Goal: Task Accomplishment & Management: Use online tool/utility

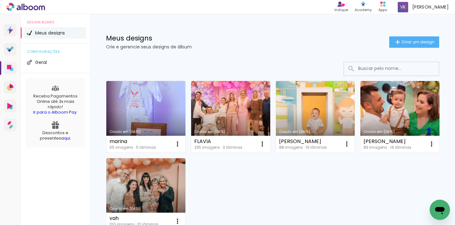
click at [146, 99] on link "Criado em [DATE]" at bounding box center [145, 117] width 79 height 72
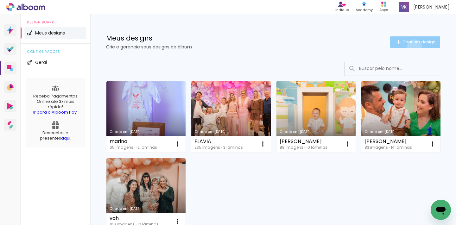
click at [408, 47] on paper-button "Criar um design" at bounding box center [415, 41] width 50 height 11
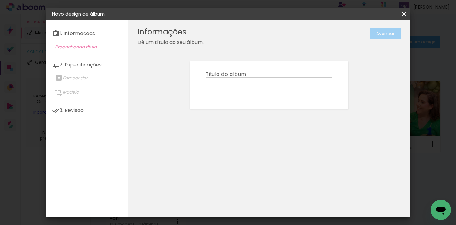
click at [281, 88] on input at bounding box center [269, 85] width 122 height 10
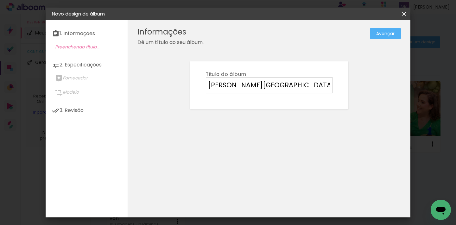
type input "[PERSON_NAME]"
click at [0, 0] on slot "Avançar" at bounding box center [0, 0] width 0 height 0
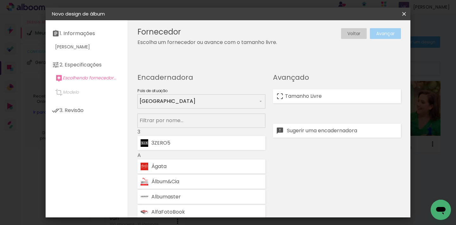
click at [206, 109] on paper-input-container at bounding box center [201, 101] width 128 height 14
click at [197, 123] on input at bounding box center [201, 120] width 123 height 8
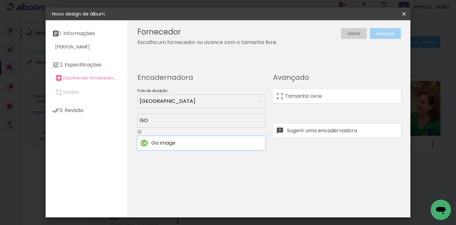
type input "GO"
type paper-input "GO"
click at [183, 147] on paper-item "Go image" at bounding box center [201, 143] width 128 height 14
click at [0, 0] on slot "Avançar" at bounding box center [0, 0] width 0 height 0
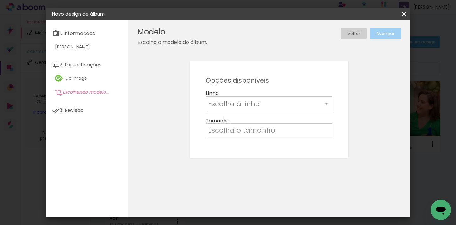
click at [281, 104] on input "text" at bounding box center [265, 104] width 115 height 10
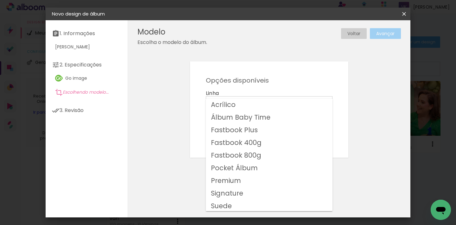
click at [0, 0] on slot "Fastbook 800g" at bounding box center [0, 0] width 0 height 0
type input "Fastbook 800g"
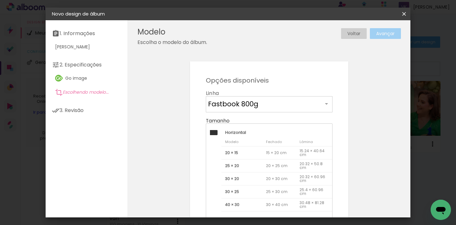
scroll to position [106, 0]
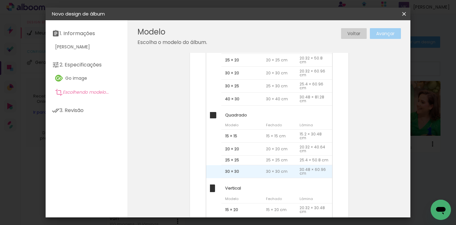
click at [244, 170] on span "30 × 30" at bounding box center [241, 171] width 41 height 13
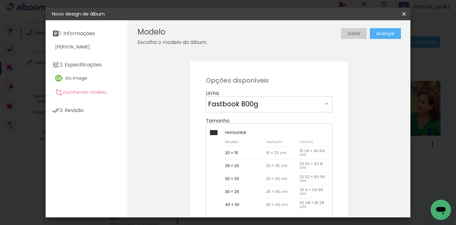
scroll to position [174, 0]
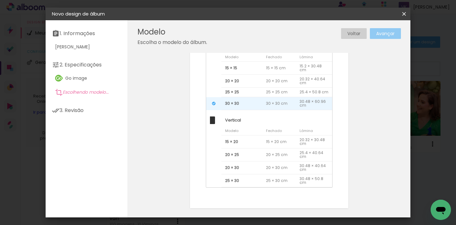
click at [0, 0] on slot "Avançar" at bounding box center [0, 0] width 0 height 0
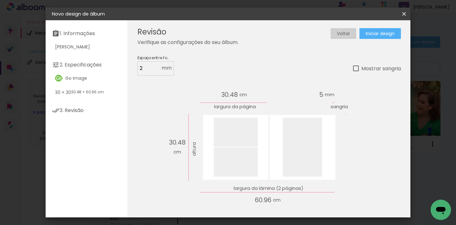
click at [380, 34] on span "Iniciar design" at bounding box center [379, 33] width 29 height 4
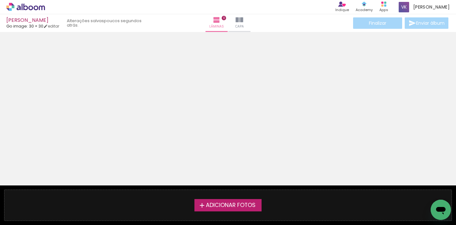
click at [240, 206] on span "Adicionar Fotos" at bounding box center [231, 206] width 50 height 6
click at [0, 0] on input "file" at bounding box center [0, 0] width 0 height 0
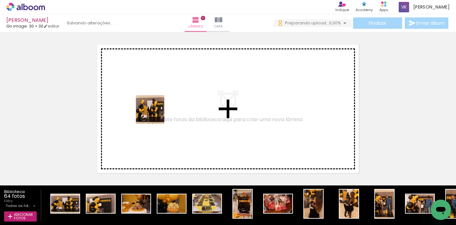
drag, startPoint x: 106, startPoint y: 169, endPoint x: 157, endPoint y: 104, distance: 82.6
click at [157, 104] on quentale-workspace at bounding box center [228, 112] width 456 height 225
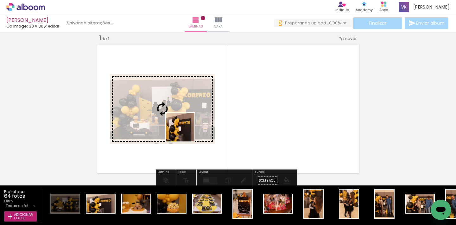
drag, startPoint x: 153, startPoint y: 164, endPoint x: 185, endPoint y: 132, distance: 45.2
click at [185, 132] on quentale-workspace at bounding box center [228, 112] width 456 height 225
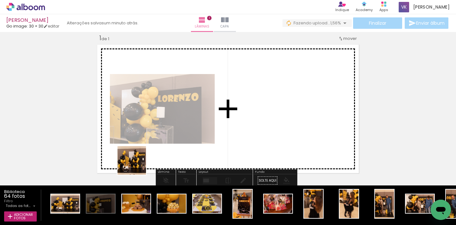
drag, startPoint x: 64, startPoint y: 205, endPoint x: 265, endPoint y: 116, distance: 219.6
click at [265, 116] on quentale-workspace at bounding box center [228, 112] width 456 height 225
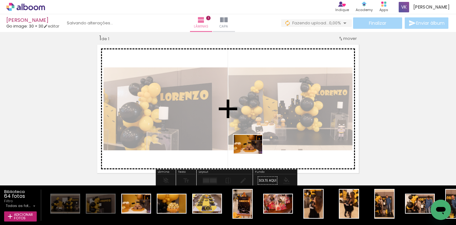
drag, startPoint x: 144, startPoint y: 206, endPoint x: 253, endPoint y: 154, distance: 120.4
click at [253, 154] on quentale-workspace at bounding box center [228, 112] width 456 height 225
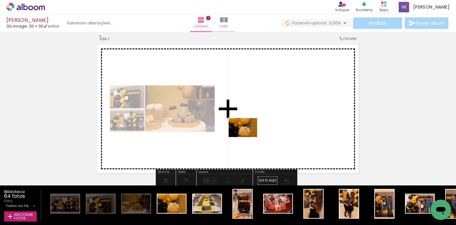
drag, startPoint x: 179, startPoint y: 203, endPoint x: 247, endPoint y: 137, distance: 94.7
click at [247, 137] on quentale-workspace at bounding box center [228, 112] width 456 height 225
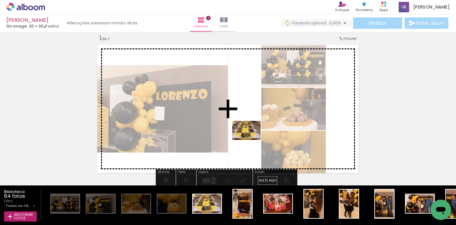
drag, startPoint x: 251, startPoint y: 144, endPoint x: 251, endPoint y: 140, distance: 4.8
click at [251, 140] on quentale-workspace at bounding box center [228, 112] width 456 height 225
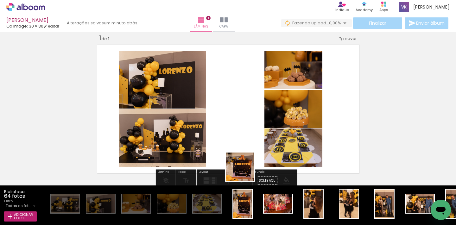
drag, startPoint x: 244, startPoint y: 210, endPoint x: 246, endPoint y: 147, distance: 62.7
click at [246, 147] on quentale-workspace at bounding box center [228, 112] width 456 height 225
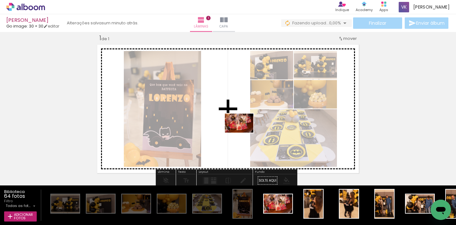
drag, startPoint x: 290, startPoint y: 211, endPoint x: 243, endPoint y: 132, distance: 92.1
click at [243, 132] on quentale-workspace at bounding box center [228, 112] width 456 height 225
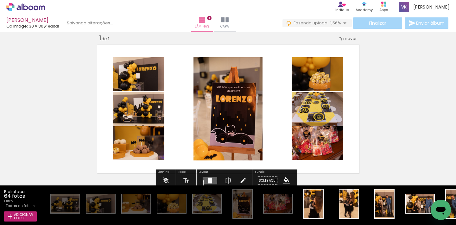
click at [212, 181] on quentale-layouter at bounding box center [210, 180] width 15 height 7
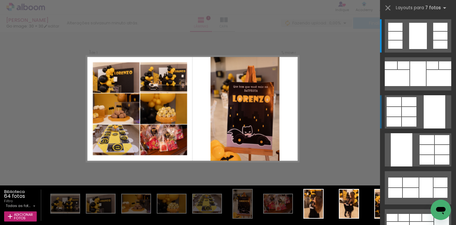
click at [426, 86] on div at bounding box center [438, 78] width 25 height 16
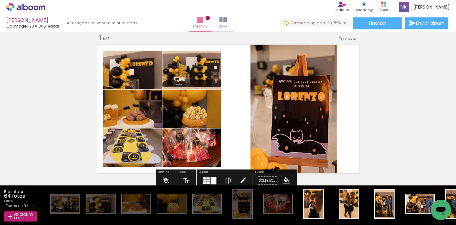
click at [389, 130] on div "Inserir lâmina 1 de 1" at bounding box center [228, 175] width 456 height 298
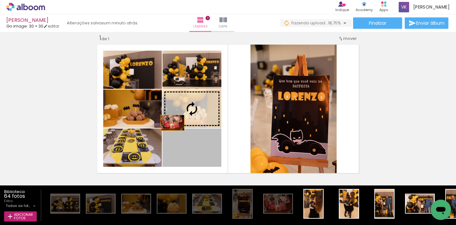
drag, startPoint x: 193, startPoint y: 150, endPoint x: 151, endPoint y: 113, distance: 56.1
click at [0, 0] on slot at bounding box center [0, 0] width 0 height 0
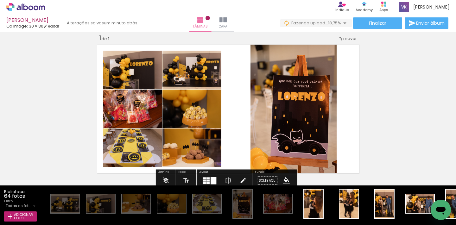
click at [395, 102] on div "Inserir lâmina 1 de 1" at bounding box center [228, 175] width 456 height 298
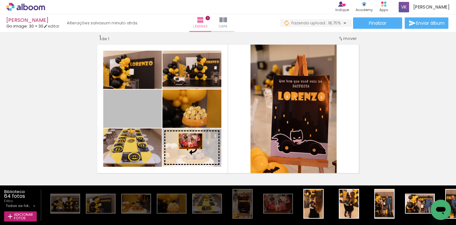
drag, startPoint x: 148, startPoint y: 116, endPoint x: 188, endPoint y: 141, distance: 47.5
click at [0, 0] on slot at bounding box center [0, 0] width 0 height 0
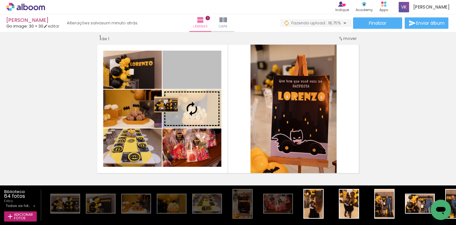
drag, startPoint x: 199, startPoint y: 72, endPoint x: 166, endPoint y: 106, distance: 46.8
click at [0, 0] on slot at bounding box center [0, 0] width 0 height 0
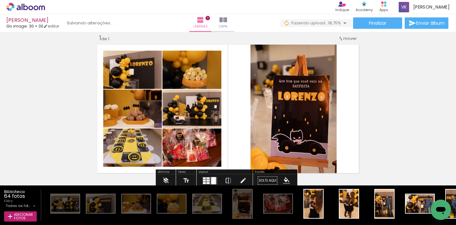
click at [379, 101] on div "Inserir lâmina 1 de 1" at bounding box center [228, 175] width 456 height 298
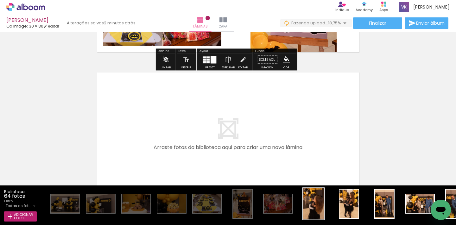
scroll to position [137, 0]
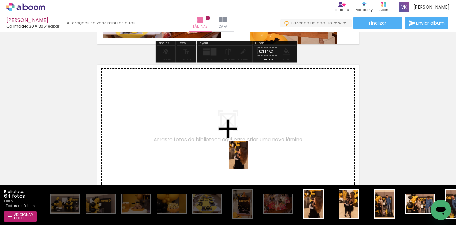
drag, startPoint x: 319, startPoint y: 203, endPoint x: 245, endPoint y: 158, distance: 86.5
click at [245, 158] on quentale-workspace at bounding box center [228, 112] width 456 height 225
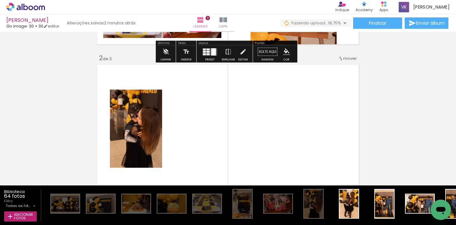
scroll to position [157, 0]
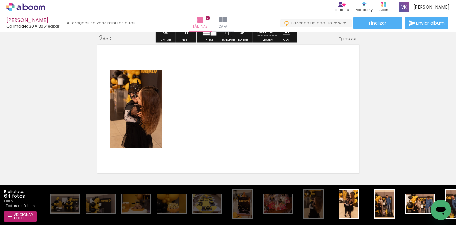
click at [271, 140] on quentale-workspace at bounding box center [228, 112] width 456 height 225
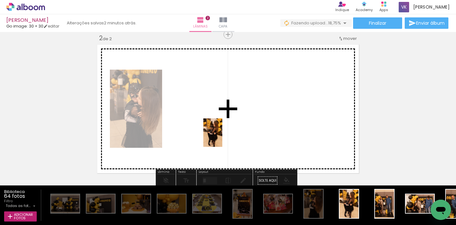
drag, startPoint x: 353, startPoint y: 209, endPoint x: 220, endPoint y: 136, distance: 151.0
click at [220, 136] on quentale-workspace at bounding box center [228, 112] width 456 height 225
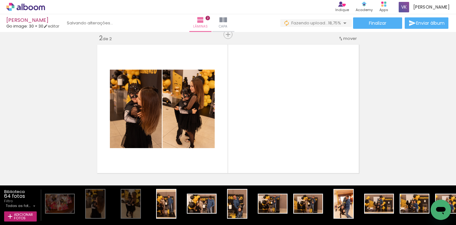
scroll to position [0, 218]
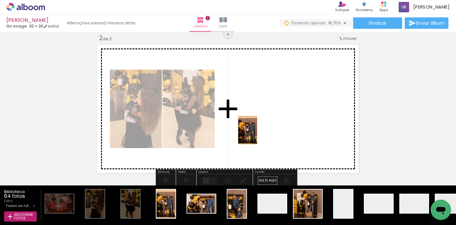
drag, startPoint x: 167, startPoint y: 213, endPoint x: 257, endPoint y: 135, distance: 118.7
click at [257, 135] on quentale-workspace at bounding box center [228, 112] width 456 height 225
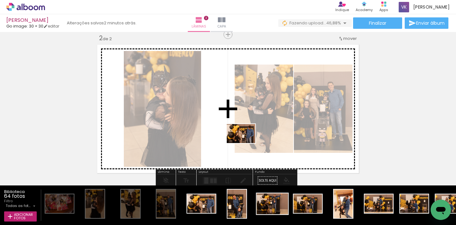
drag, startPoint x: 204, startPoint y: 210, endPoint x: 275, endPoint y: 200, distance: 71.6
click at [246, 143] on quentale-workspace at bounding box center [228, 112] width 456 height 225
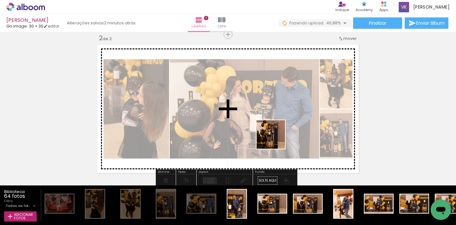
click at [275, 139] on quentale-workspace at bounding box center [228, 112] width 456 height 225
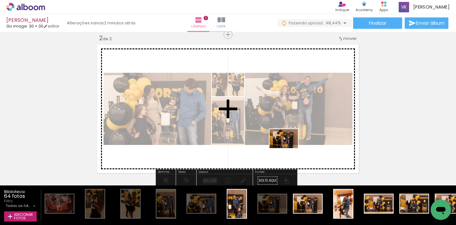
drag, startPoint x: 293, startPoint y: 171, endPoint x: 288, endPoint y: 148, distance: 23.0
click at [288, 148] on quentale-workspace at bounding box center [228, 112] width 456 height 225
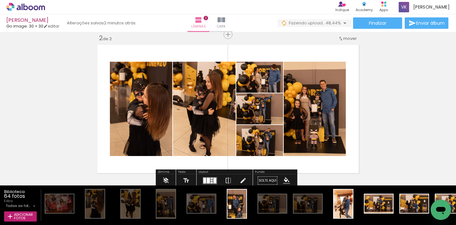
click at [207, 181] on div at bounding box center [208, 181] width 3 height 6
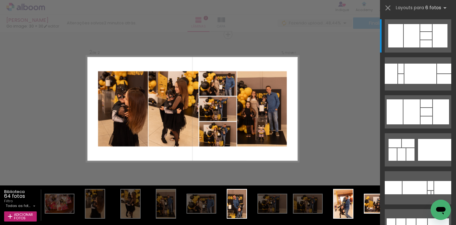
click at [322, 77] on div "Confirmar Cancelar" at bounding box center [228, 105] width 456 height 461
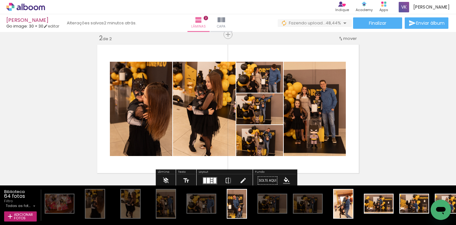
click at [337, 114] on div "Inserir lâmina 1 de 2 Inserir lâmina 2 de 2" at bounding box center [228, 101] width 456 height 446
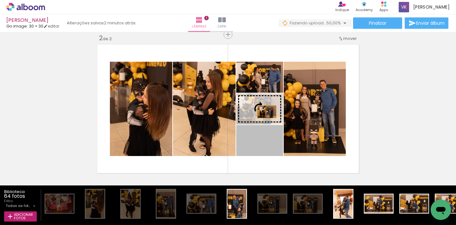
drag, startPoint x: 264, startPoint y: 148, endPoint x: 264, endPoint y: 112, distance: 36.1
click at [0, 0] on slot at bounding box center [0, 0] width 0 height 0
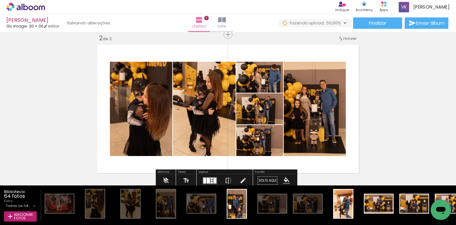
click at [378, 103] on div "Inserir lâmina 1 de 2 Inserir lâmina 2 de 2" at bounding box center [228, 101] width 456 height 446
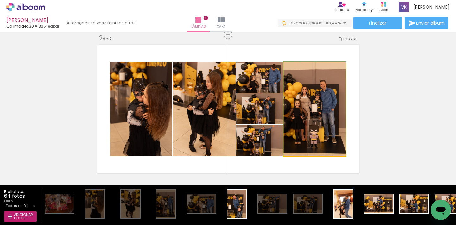
click at [334, 113] on quentale-photo at bounding box center [315, 109] width 62 height 94
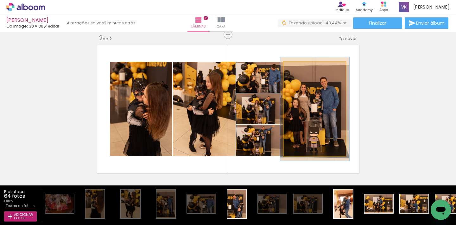
type paper-slider "110"
click at [299, 69] on div at bounding box center [301, 69] width 6 height 6
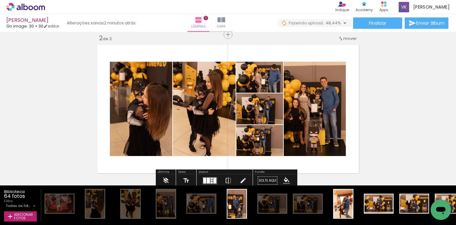
click at [391, 90] on div "Inserir lâmina 1 de 2 Inserir lâmina 2 de 2" at bounding box center [228, 101] width 456 height 446
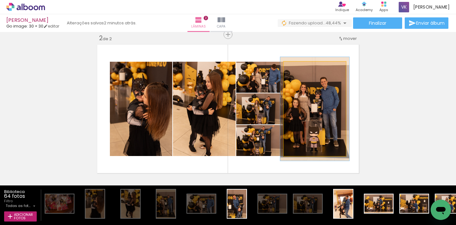
click at [374, 74] on div "Inserir lâmina 1 de 2 Inserir lâmina 2 de 2" at bounding box center [228, 101] width 456 height 446
click at [393, 62] on div "Inserir lâmina 1 de 2 Inserir lâmina 2 de 2" at bounding box center [228, 101] width 456 height 446
click at [375, 125] on div "Inserir lâmina 1 de 2 Inserir lâmina 2 de 2" at bounding box center [228, 101] width 456 height 446
click at [296, 104] on img at bounding box center [314, 109] width 69 height 104
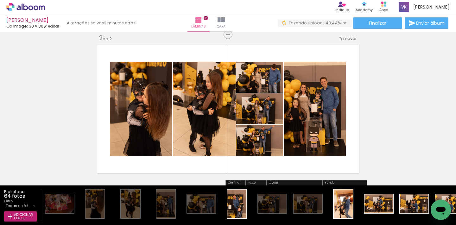
click at [408, 82] on div "Inserir lâmina 1 de 2 Inserir lâmina 2 de 2" at bounding box center [228, 101] width 456 height 446
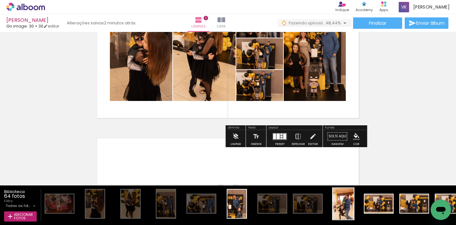
scroll to position [222, 0]
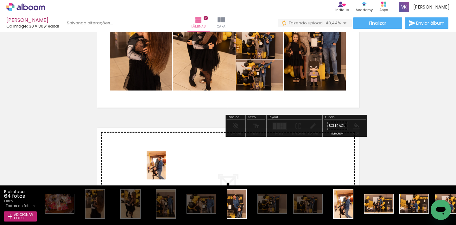
drag, startPoint x: 344, startPoint y: 203, endPoint x: 165, endPoint y: 170, distance: 181.1
click at [165, 170] on quentale-workspace at bounding box center [228, 112] width 456 height 225
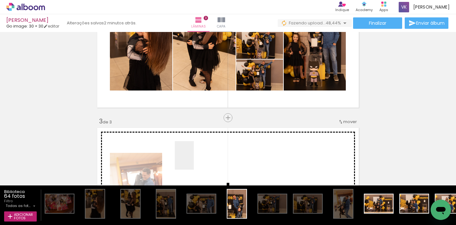
scroll to position [305, 0]
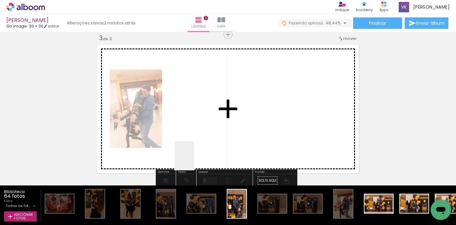
drag, startPoint x: 236, startPoint y: 205, endPoint x: 194, endPoint y: 160, distance: 61.8
click at [194, 160] on quentale-workspace at bounding box center [228, 112] width 456 height 225
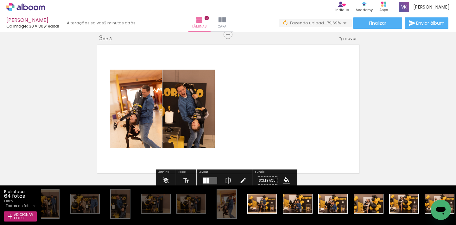
scroll to position [0, 340]
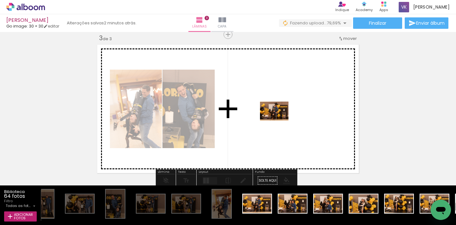
drag, startPoint x: 265, startPoint y: 207, endPoint x: 279, endPoint y: 120, distance: 88.2
click at [279, 120] on quentale-workspace at bounding box center [228, 112] width 456 height 225
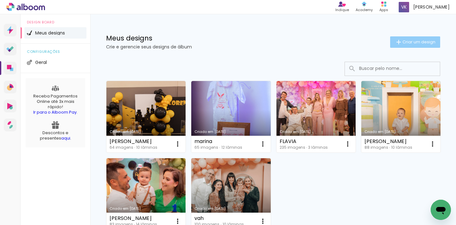
click at [406, 40] on span "Criar um design" at bounding box center [418, 42] width 33 height 4
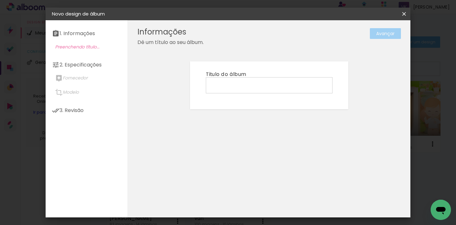
click at [265, 87] on input at bounding box center [269, 85] width 122 height 10
type input "GABI MENUZZI"
type paper-input "GABI MENUZZI"
click at [397, 33] on paper-button "Avançar" at bounding box center [385, 33] width 31 height 11
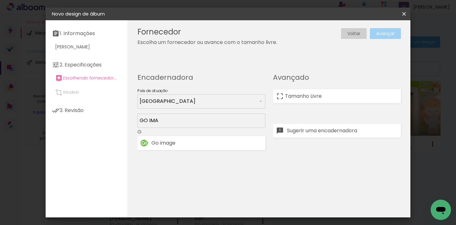
type input "GO IMA"
type paper-input "GO IMA"
click at [181, 152] on div "Fornecedor Escolha um fornecedor ou avance com o tamanho livre. Voltar Avançar" at bounding box center [269, 118] width 282 height 197
click at [182, 147] on paper-item "Go image" at bounding box center [201, 143] width 128 height 14
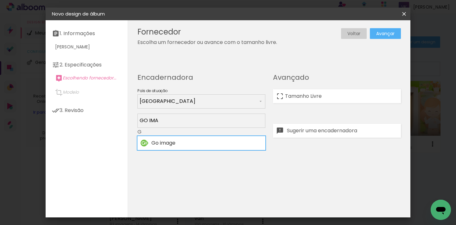
click at [220, 142] on div "Go image" at bounding box center [206, 142] width 111 height 5
click at [0, 0] on slot "Avançar" at bounding box center [0, 0] width 0 height 0
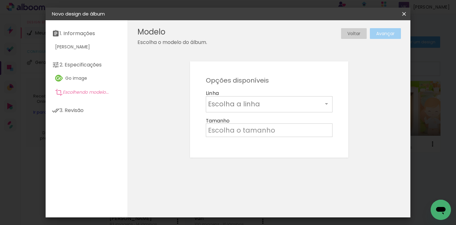
click at [230, 104] on input "text" at bounding box center [265, 104] width 115 height 10
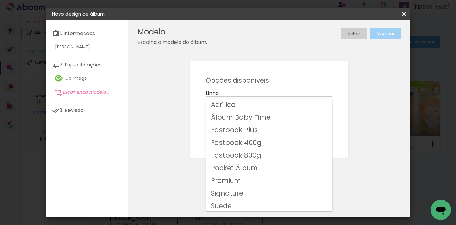
scroll to position [1, 0]
click at [268, 151] on paper-item "Fastbook 800g" at bounding box center [269, 154] width 127 height 13
type input "Fastbook 800g"
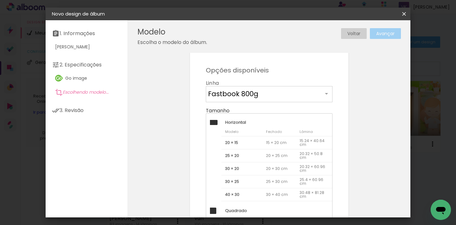
scroll to position [19, 0]
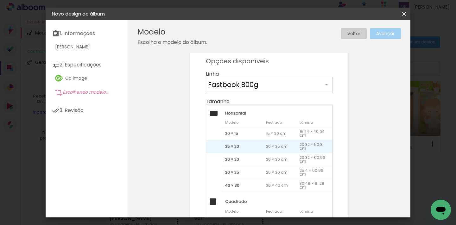
click at [243, 149] on span "25 × 20" at bounding box center [241, 146] width 41 height 13
click at [241, 148] on span "25 × 20" at bounding box center [241, 146] width 41 height 13
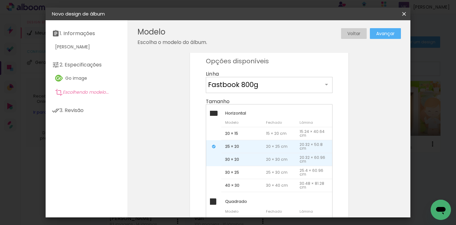
click at [238, 163] on span "30 × 20" at bounding box center [241, 159] width 41 height 13
click at [259, 143] on span "25 × 20" at bounding box center [241, 146] width 41 height 13
click at [239, 157] on span "30 × 20" at bounding box center [241, 159] width 41 height 13
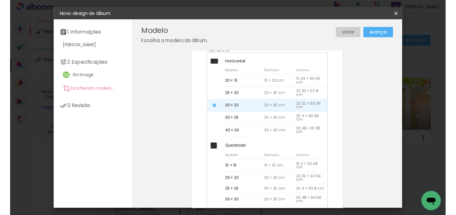
scroll to position [174, 0]
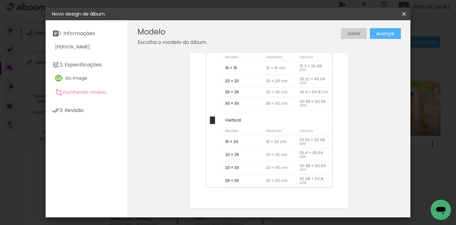
click at [0, 0] on slot "Avançar" at bounding box center [0, 0] width 0 height 0
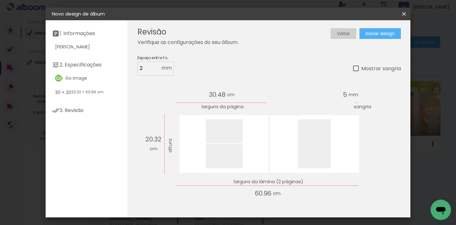
click at [384, 36] on span "Iniciar design" at bounding box center [379, 33] width 29 height 4
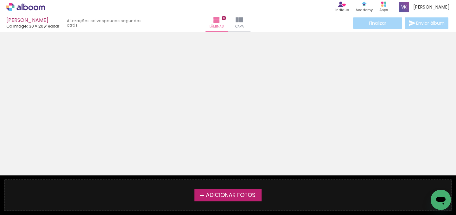
click at [215, 190] on label "Adicionar Fotos" at bounding box center [227, 195] width 67 height 12
click at [0, 0] on input "file" at bounding box center [0, 0] width 0 height 0
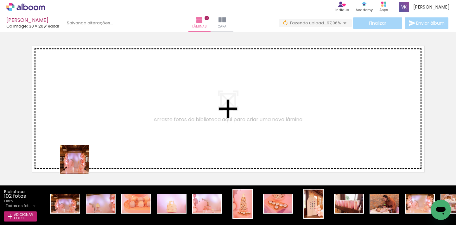
drag, startPoint x: 69, startPoint y: 205, endPoint x: 111, endPoint y: 193, distance: 44.0
click at [84, 149] on quentale-workspace at bounding box center [228, 112] width 456 height 225
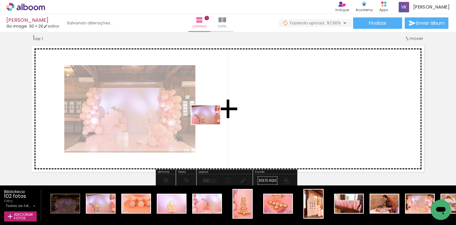
drag, startPoint x: 110, startPoint y: 197, endPoint x: 210, endPoint y: 124, distance: 123.8
click at [210, 124] on quentale-workspace at bounding box center [228, 112] width 456 height 225
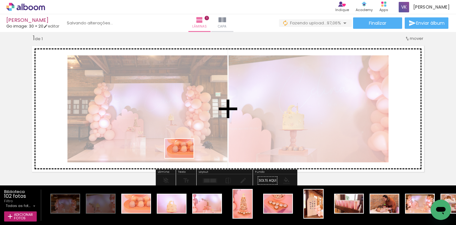
drag, startPoint x: 177, startPoint y: 172, endPoint x: 184, endPoint y: 158, distance: 16.1
click at [184, 158] on quentale-workspace at bounding box center [228, 112] width 456 height 225
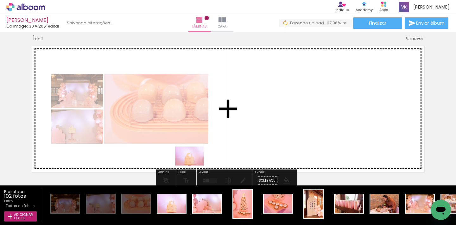
drag, startPoint x: 173, startPoint y: 206, endPoint x: 200, endPoint y: 155, distance: 57.7
click at [200, 155] on quentale-workspace at bounding box center [228, 112] width 456 height 225
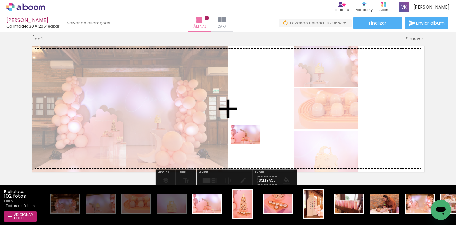
drag, startPoint x: 206, startPoint y: 201, endPoint x: 250, endPoint y: 144, distance: 72.2
click at [250, 144] on quentale-workspace at bounding box center [228, 112] width 456 height 225
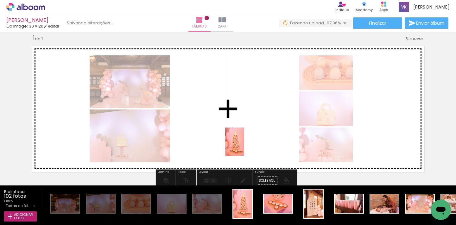
drag, startPoint x: 241, startPoint y: 204, endPoint x: 244, endPoint y: 142, distance: 61.8
click at [244, 142] on quentale-workspace at bounding box center [228, 112] width 456 height 225
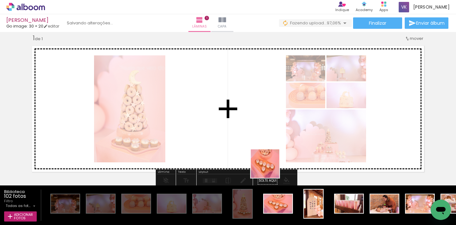
drag, startPoint x: 279, startPoint y: 201, endPoint x: 261, endPoint y: 148, distance: 56.4
click at [261, 148] on quentale-workspace at bounding box center [228, 112] width 456 height 225
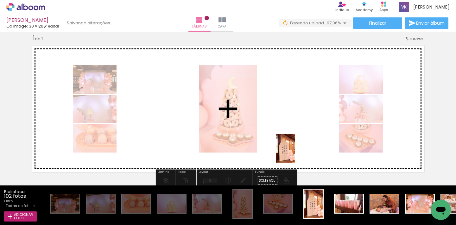
drag, startPoint x: 310, startPoint y: 206, endPoint x: 294, endPoint y: 150, distance: 57.5
click at [294, 150] on quentale-workspace at bounding box center [228, 112] width 456 height 225
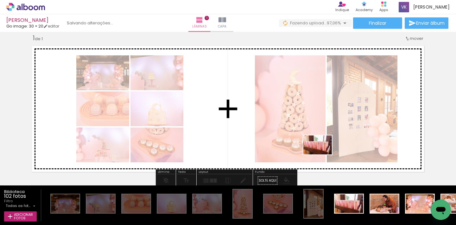
drag, startPoint x: 350, startPoint y: 201, endPoint x: 322, endPoint y: 154, distance: 54.5
click at [322, 154] on quentale-workspace at bounding box center [228, 112] width 456 height 225
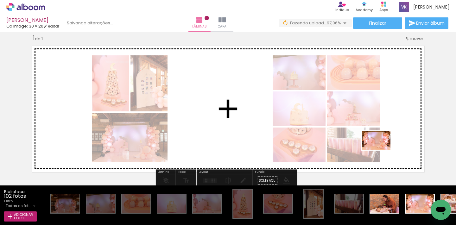
drag, startPoint x: 413, startPoint y: 202, endPoint x: 380, endPoint y: 149, distance: 62.2
click at [380, 149] on quentale-workspace at bounding box center [228, 112] width 456 height 225
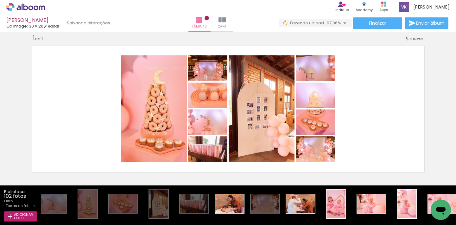
scroll to position [0, 304]
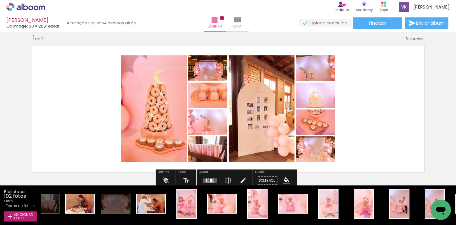
click at [380, 111] on quentale-layouter at bounding box center [227, 108] width 399 height 133
click at [212, 178] on div at bounding box center [209, 180] width 17 height 13
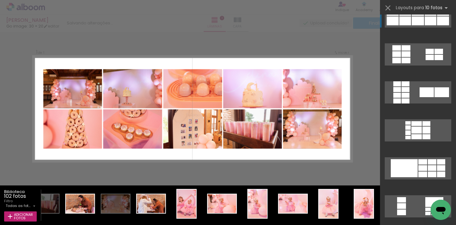
scroll to position [591, 0]
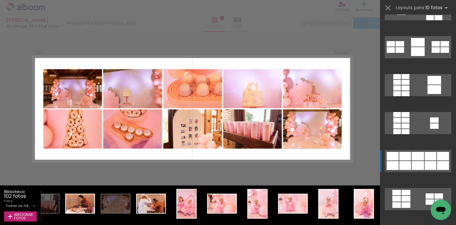
click at [411, 158] on div at bounding box center [417, 156] width 12 height 9
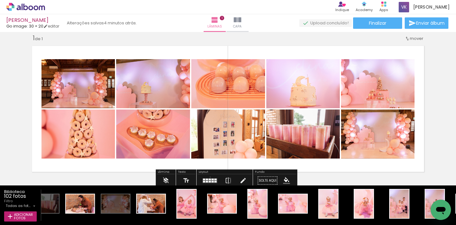
click at [209, 177] on div at bounding box center [209, 180] width 17 height 13
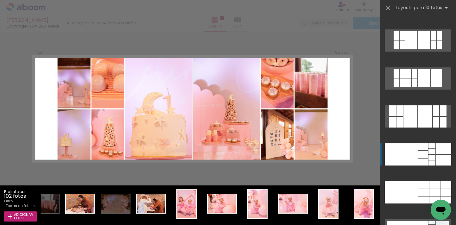
scroll to position [1484, 0]
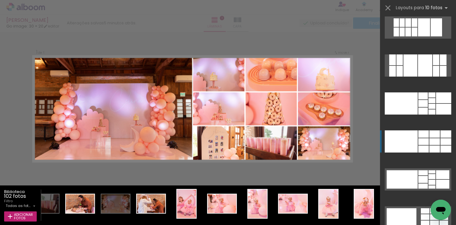
click at [396, 77] on div at bounding box center [392, 71] width 7 height 11
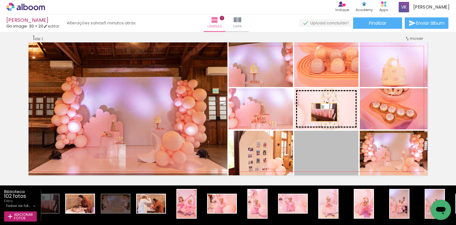
drag, startPoint x: 322, startPoint y: 158, endPoint x: 321, endPoint y: 112, distance: 45.6
click at [0, 0] on slot at bounding box center [0, 0] width 0 height 0
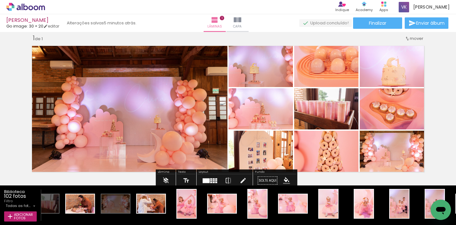
click at [438, 87] on div "Inserir lâmina 1 de 1" at bounding box center [228, 175] width 456 height 298
click at [441, 78] on div "Inserir lâmina 1 de 1" at bounding box center [228, 175] width 456 height 298
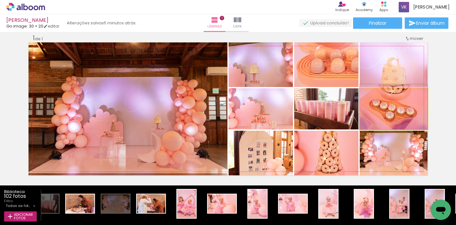
drag, startPoint x: 403, startPoint y: 116, endPoint x: 404, endPoint y: 108, distance: 8.0
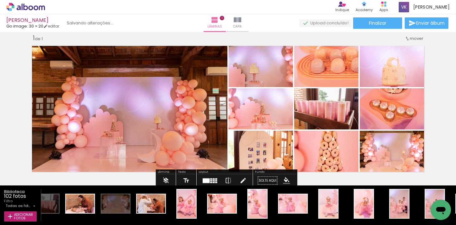
click at [441, 115] on div "Inserir lâmina 1 de 1" at bounding box center [228, 175] width 456 height 298
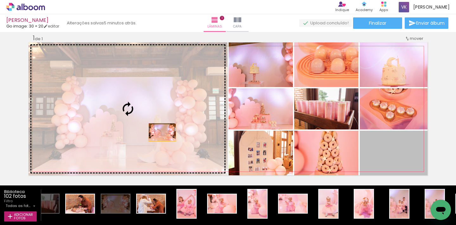
drag, startPoint x: 406, startPoint y: 158, endPoint x: 160, endPoint y: 132, distance: 247.8
click at [0, 0] on slot at bounding box center [0, 0] width 0 height 0
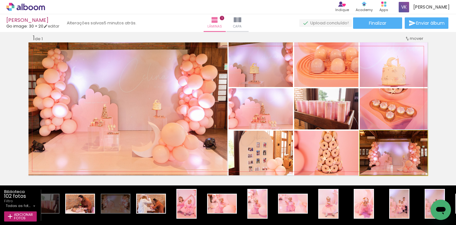
drag, startPoint x: 407, startPoint y: 157, endPoint x: 415, endPoint y: 152, distance: 9.8
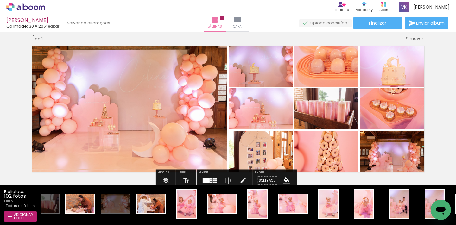
click at [436, 152] on div "Inserir lâmina 1 de 1" at bounding box center [228, 175] width 456 height 298
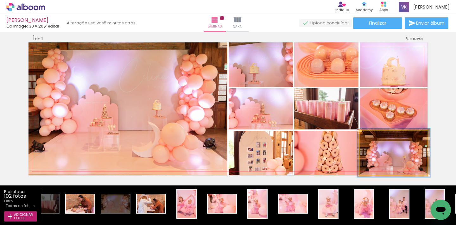
type paper-slider "111"
click at [375, 139] on div at bounding box center [376, 137] width 6 height 6
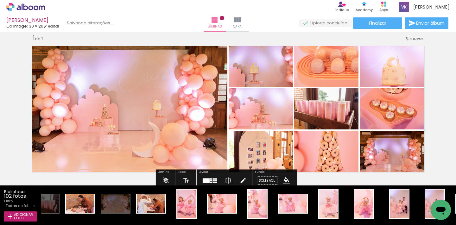
click at [435, 107] on div "Inserir lâmina 1 de 1" at bounding box center [228, 175] width 456 height 298
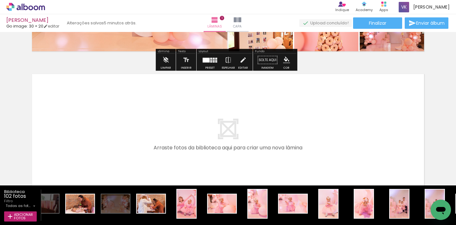
scroll to position [139, 0]
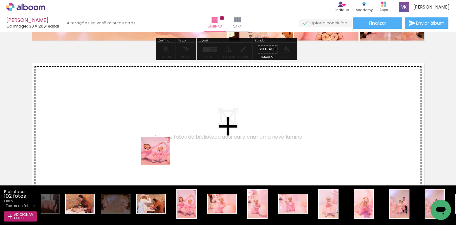
drag, startPoint x: 172, startPoint y: 179, endPoint x: 159, endPoint y: 152, distance: 30.2
click at [159, 152] on quentale-workspace at bounding box center [228, 112] width 456 height 225
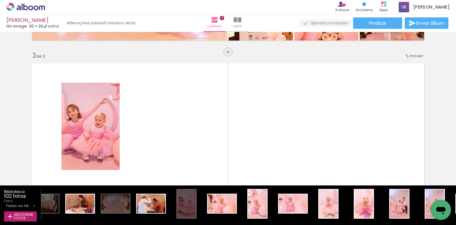
scroll to position [157, 0]
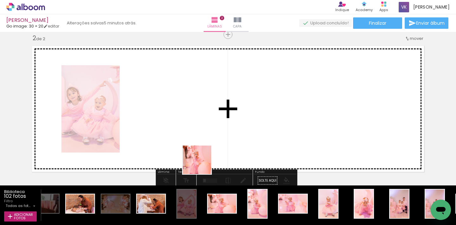
drag, startPoint x: 219, startPoint y: 206, endPoint x: 191, endPoint y: 147, distance: 65.8
click at [191, 147] on quentale-workspace at bounding box center [228, 112] width 456 height 225
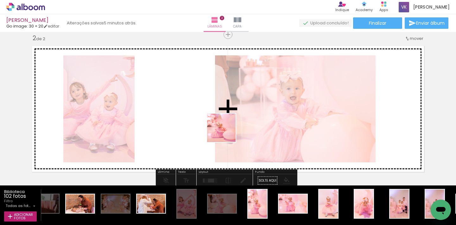
drag, startPoint x: 262, startPoint y: 207, endPoint x: 224, endPoint y: 130, distance: 86.0
click at [224, 130] on quentale-workspace at bounding box center [228, 112] width 456 height 225
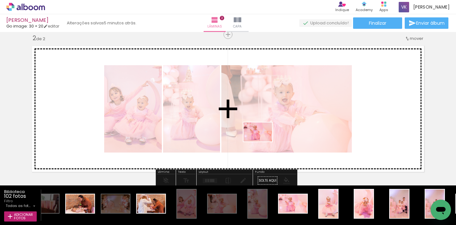
drag, startPoint x: 300, startPoint y: 212, endPoint x: 346, endPoint y: 209, distance: 46.7
click at [263, 140] on quentale-workspace at bounding box center [228, 112] width 456 height 225
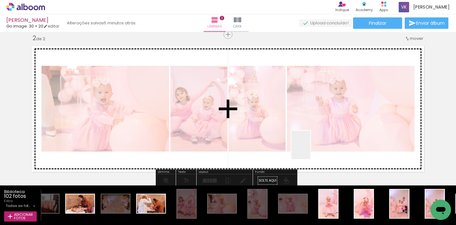
click at [310, 150] on quentale-workspace at bounding box center [228, 112] width 456 height 225
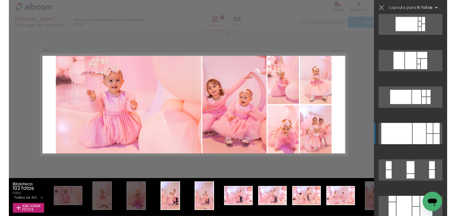
scroll to position [246, 0]
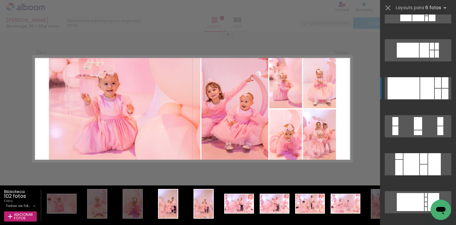
click at [428, 90] on div at bounding box center [427, 88] width 14 height 22
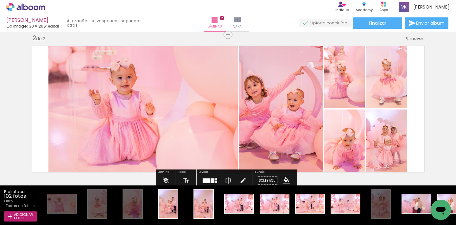
click at [427, 112] on div "Inserir lâmina 1 de 2 Inserir lâmina 2 de 2" at bounding box center [228, 101] width 456 height 446
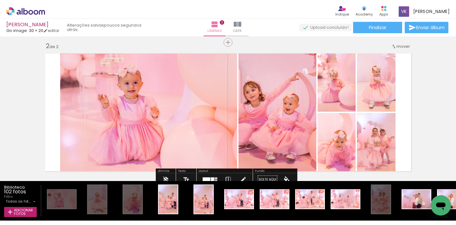
scroll to position [145, 0]
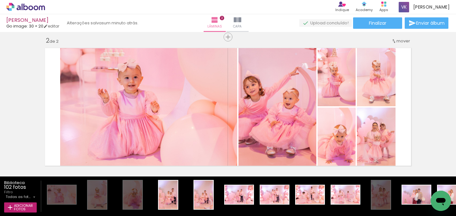
click at [226, 0] on div "› Editor de álbum Indique Indique e ganhe Conteúdo que inspira Academy Produtos…" at bounding box center [228, 7] width 456 height 14
